Goal: Check status: Check status

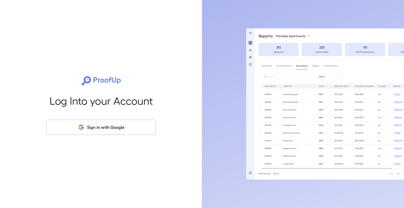
click at [124, 131] on button "Sign in with Google" at bounding box center [101, 127] width 110 height 15
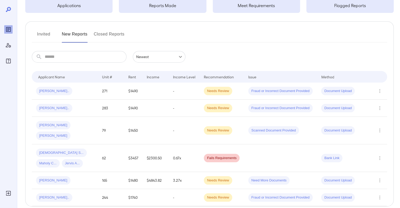
scroll to position [53, 0]
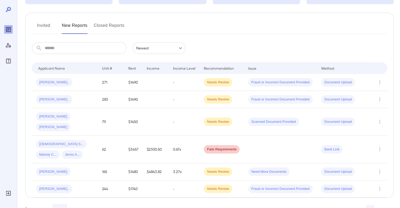
click at [135, 146] on td "$3457" at bounding box center [133, 150] width 18 height 28
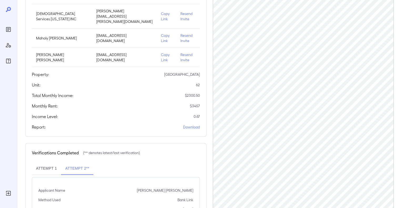
scroll to position [99, 0]
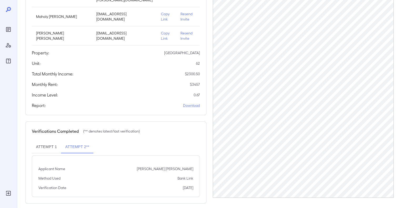
click at [53, 141] on button "Attempt 1" at bounding box center [46, 147] width 29 height 13
click at [67, 141] on button "Attempt 2**" at bounding box center [77, 147] width 32 height 13
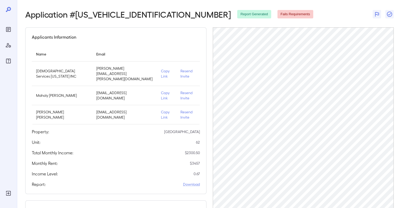
scroll to position [0, 0]
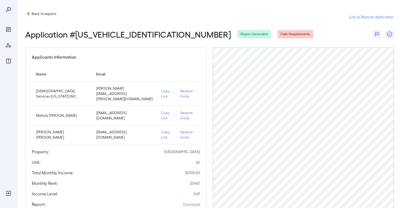
click at [57, 115] on p "Maholy [PERSON_NAME]" at bounding box center [62, 115] width 52 height 5
click at [139, 112] on p "[EMAIL_ADDRESS][DOMAIN_NAME]" at bounding box center [124, 115] width 56 height 11
click at [161, 110] on p "Copy Link" at bounding box center [166, 115] width 11 height 11
click at [161, 111] on p "Copy Link" at bounding box center [166, 115] width 11 height 11
